Goal: Information Seeking & Learning: Learn about a topic

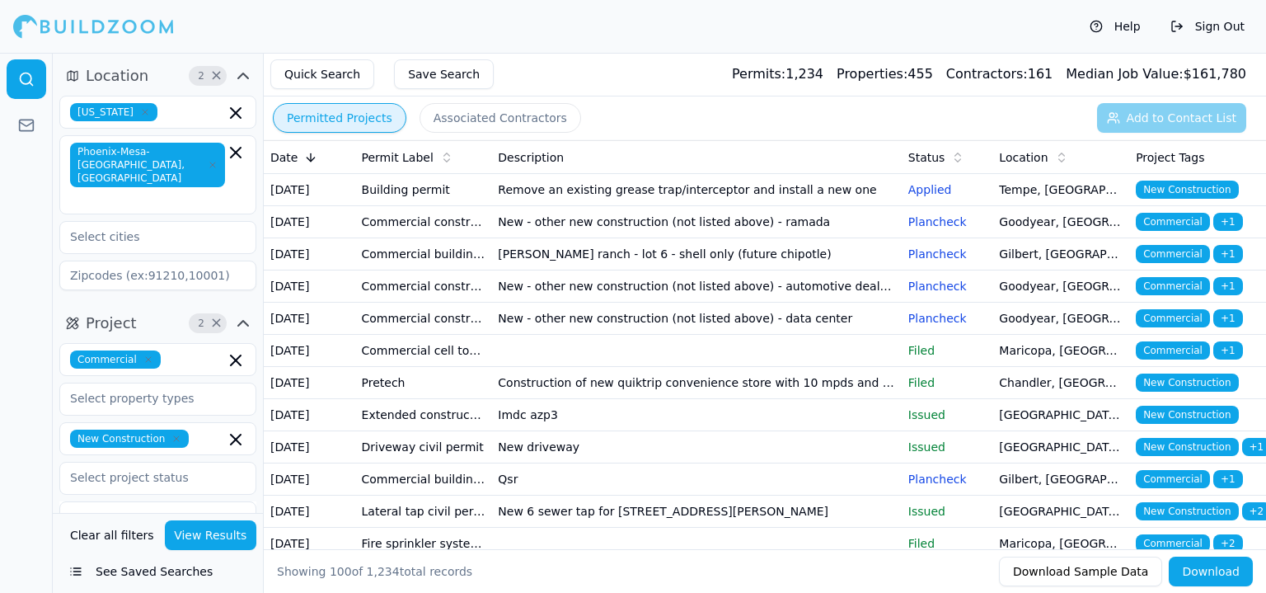
click at [322, 399] on td "Aug 25, 2025" at bounding box center [309, 383] width 91 height 32
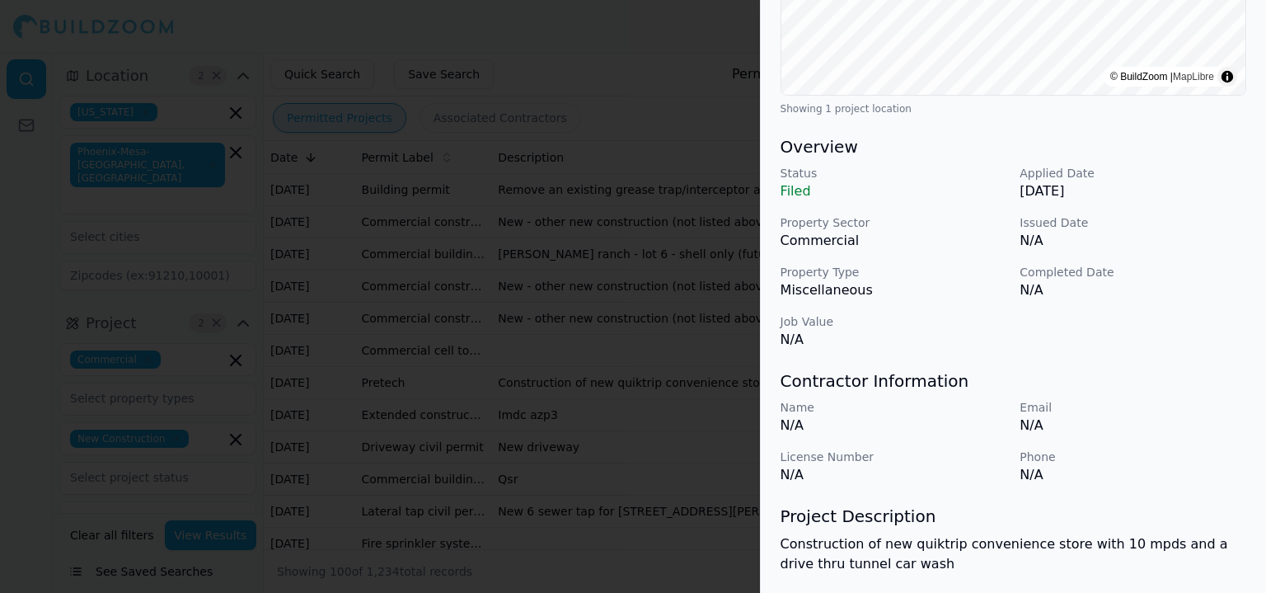
scroll to position [353, 0]
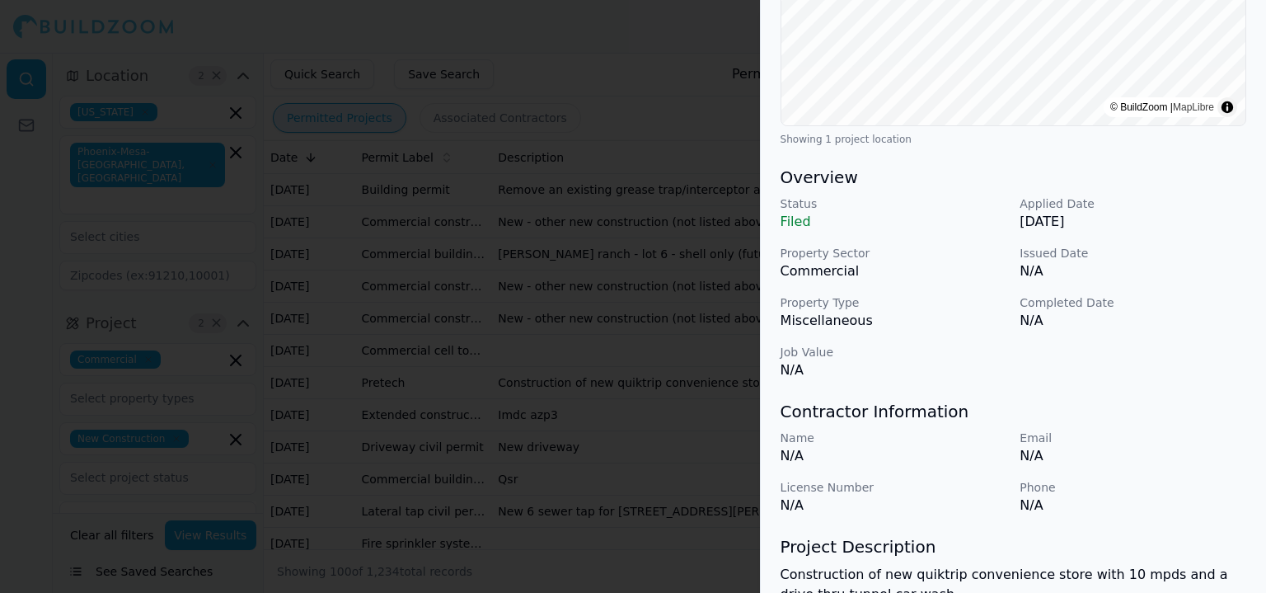
drag, startPoint x: 3, startPoint y: 183, endPoint x: 59, endPoint y: 332, distance: 159.4
click at [0, 210] on div at bounding box center [633, 296] width 1266 height 593
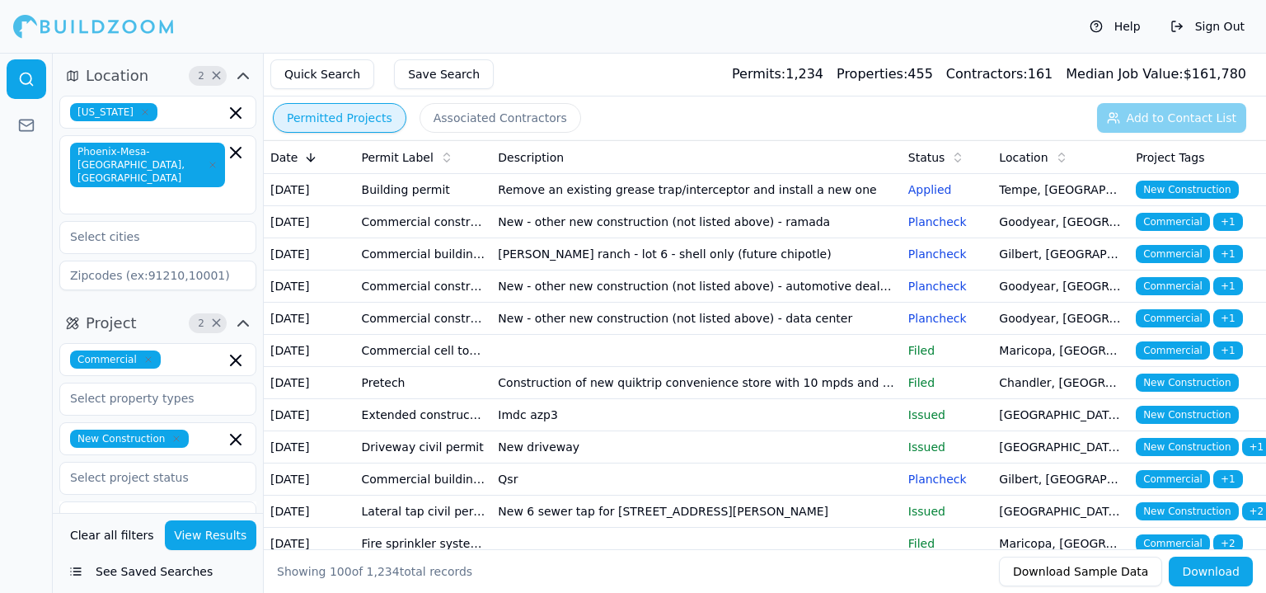
click at [831, 182] on td "Remove an existing grease trap/interceptor and install a new one" at bounding box center [696, 190] width 410 height 32
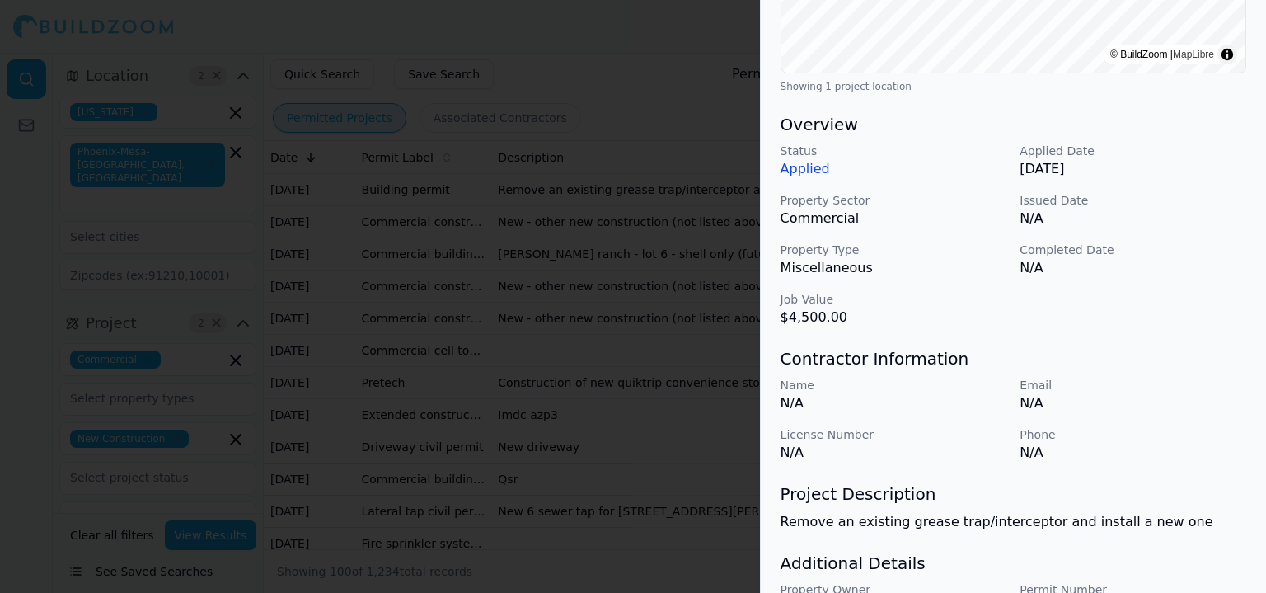
scroll to position [412, 0]
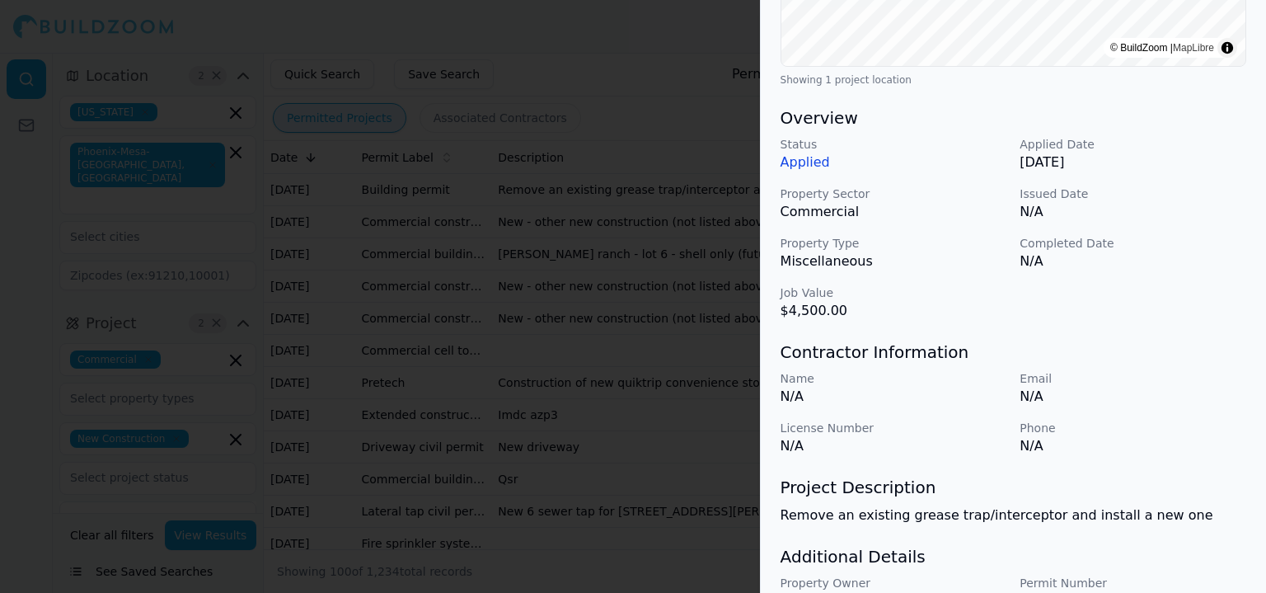
click at [354, 315] on div at bounding box center [633, 296] width 1266 height 593
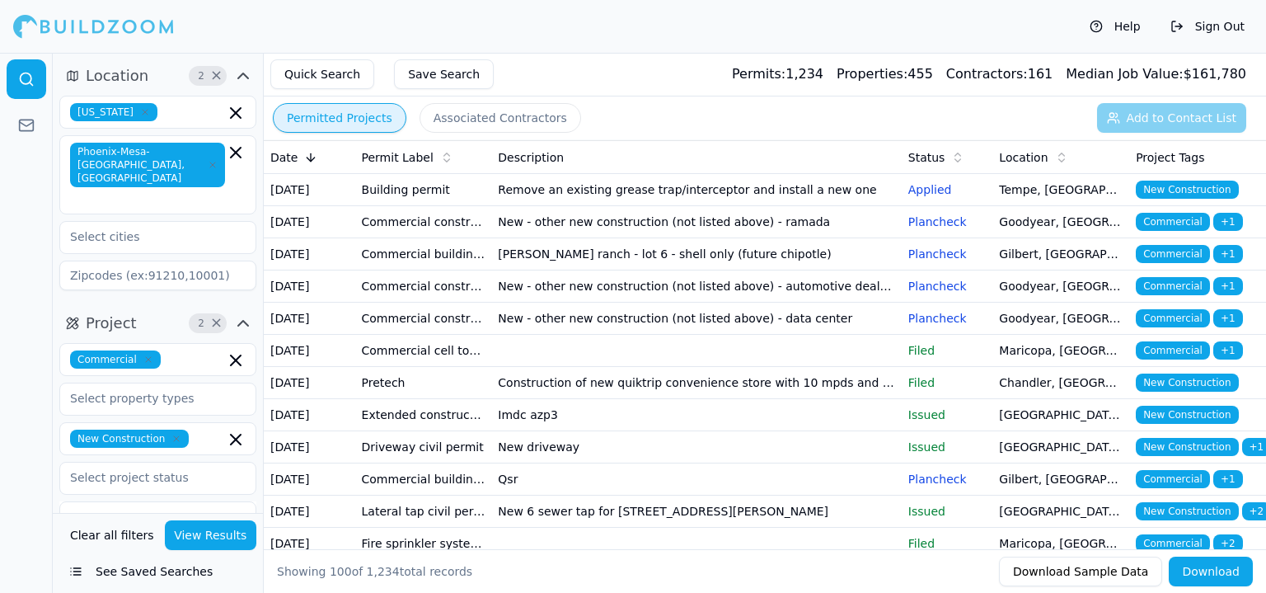
click at [554, 237] on td "New - other new construction (not listed above) - ramada" at bounding box center [696, 222] width 410 height 32
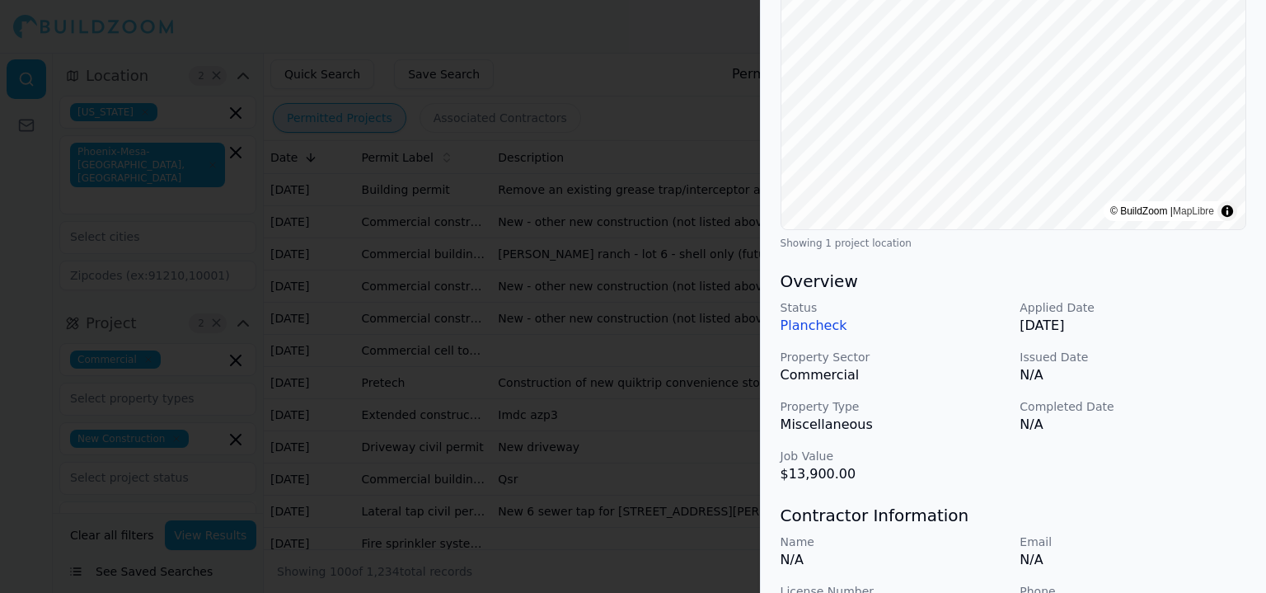
scroll to position [247, 0]
click at [662, 428] on div at bounding box center [633, 296] width 1266 height 593
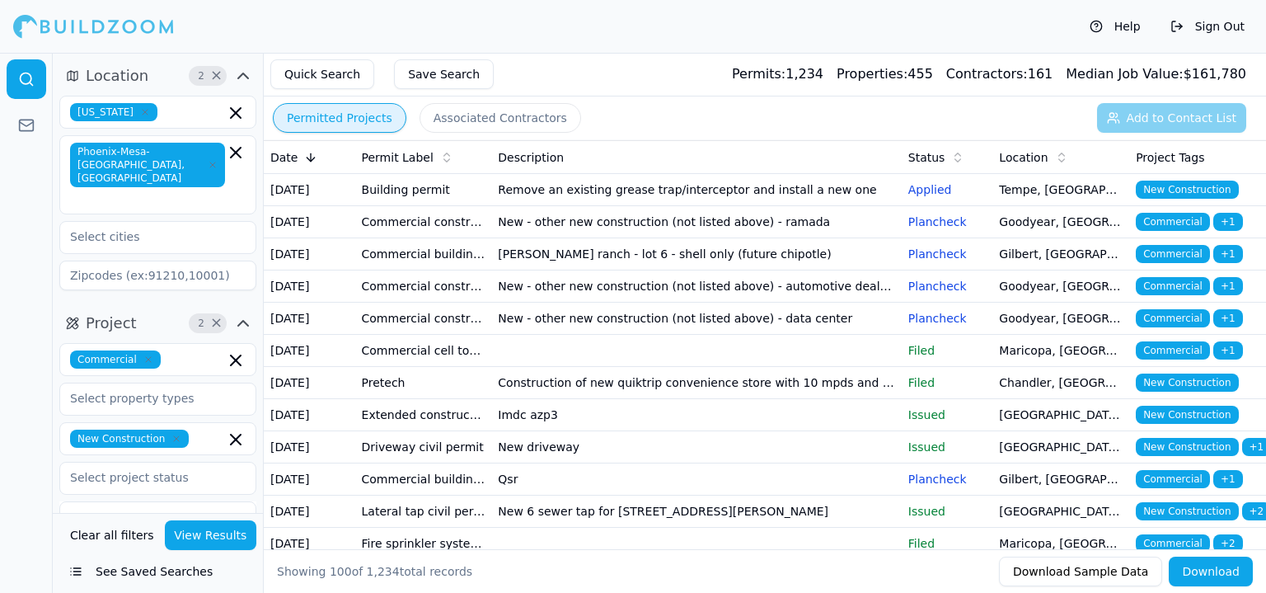
click at [584, 270] on td "Morrison ranch - lot 6 - shell only (future chipotle)" at bounding box center [696, 254] width 410 height 32
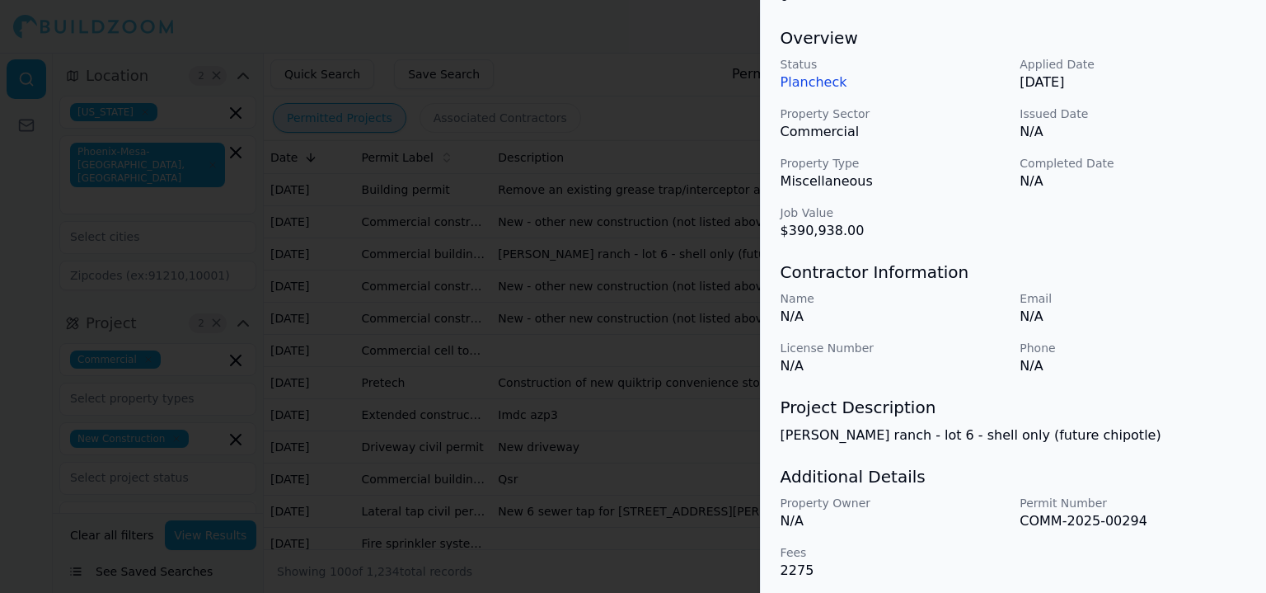
scroll to position [175, 0]
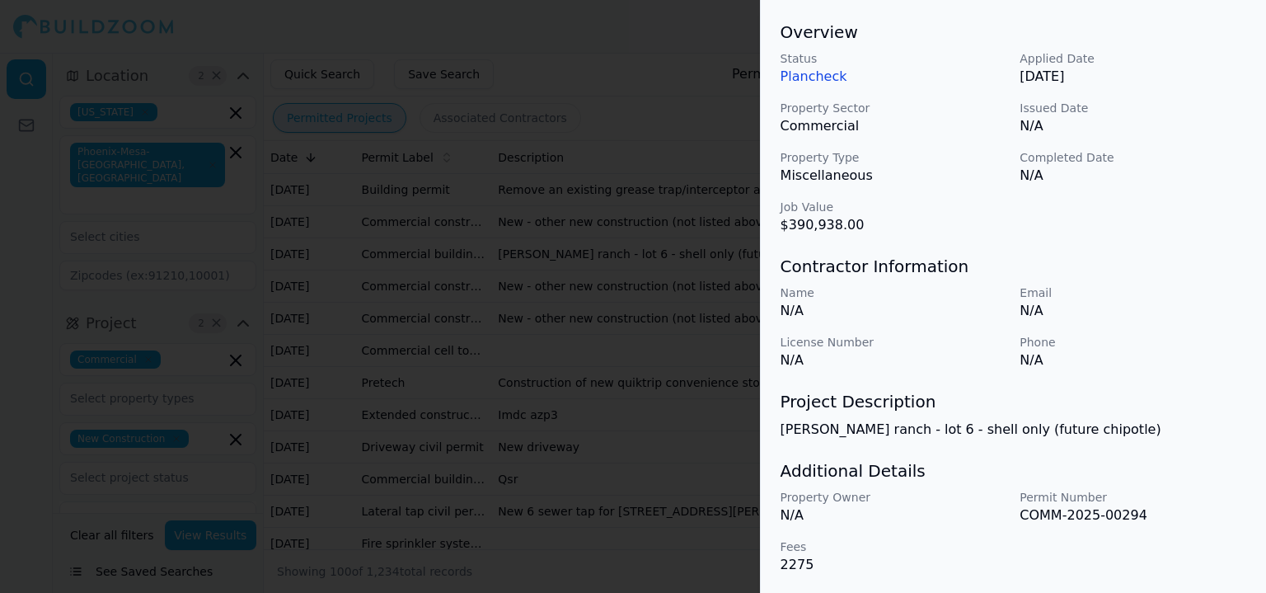
drag, startPoint x: 557, startPoint y: 411, endPoint x: 523, endPoint y: 411, distance: 33.8
click at [554, 411] on div at bounding box center [633, 296] width 1266 height 593
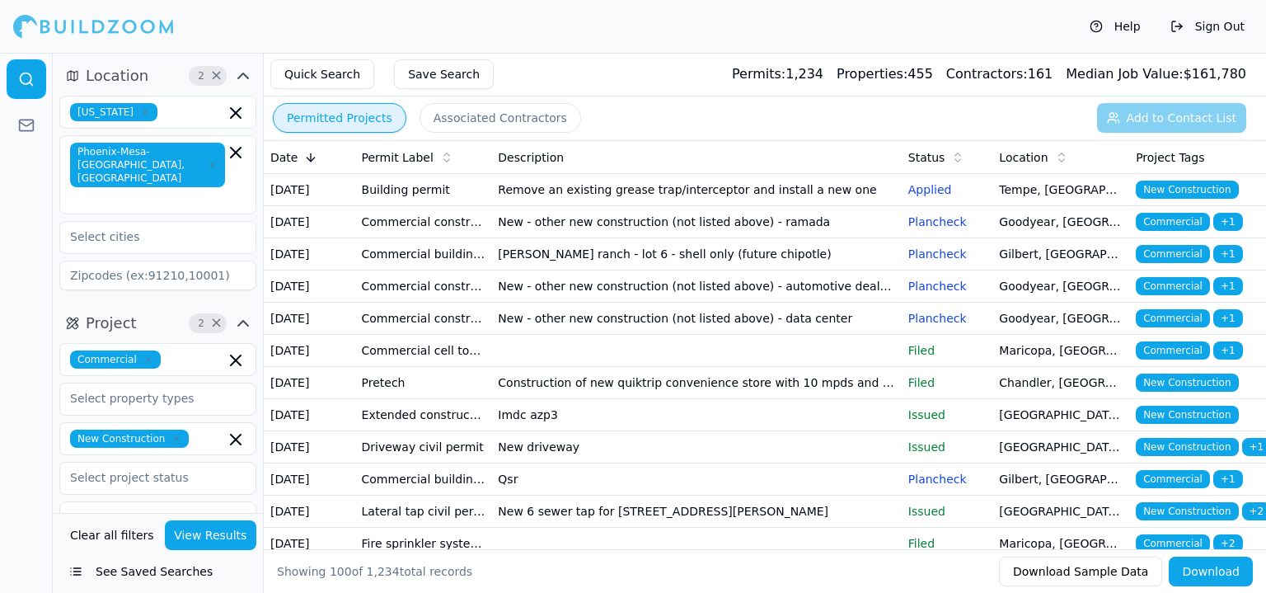
click at [523, 367] on td at bounding box center [696, 351] width 410 height 32
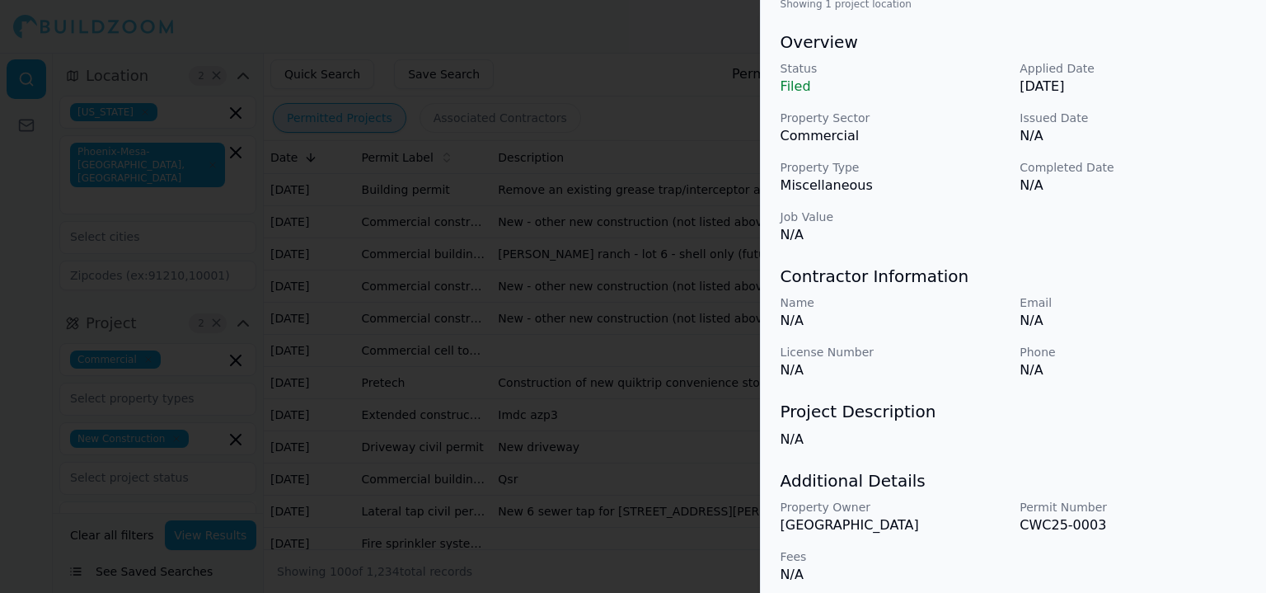
scroll to position [495, 0]
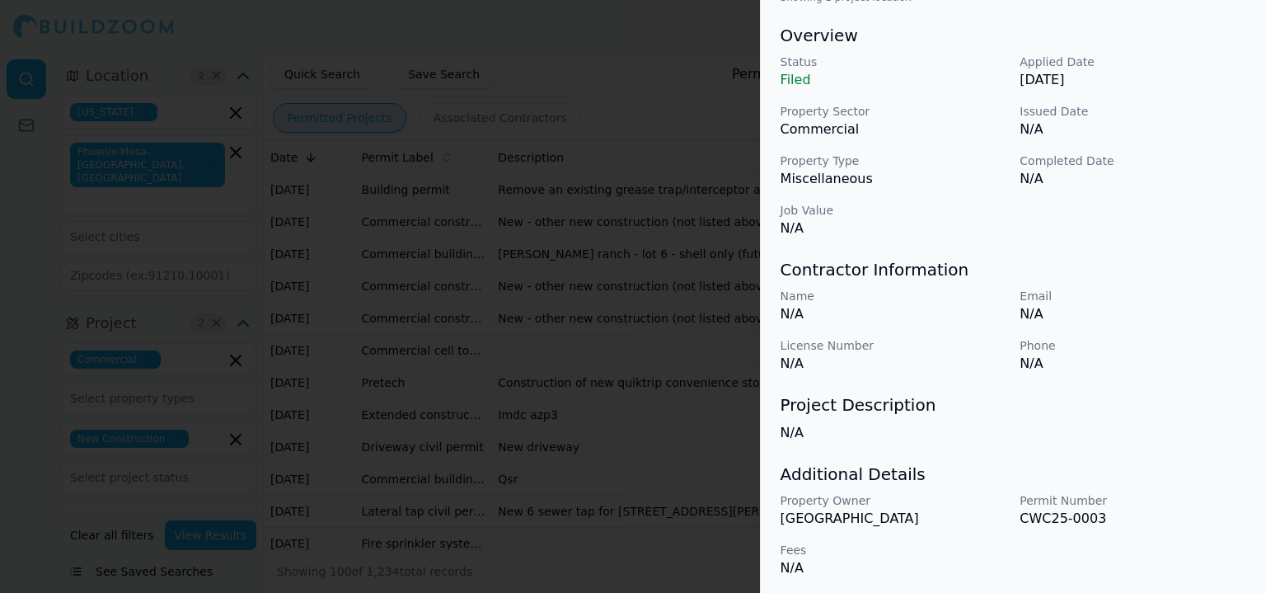
click at [273, 352] on div at bounding box center [633, 296] width 1266 height 593
